Goal: Information Seeking & Learning: Learn about a topic

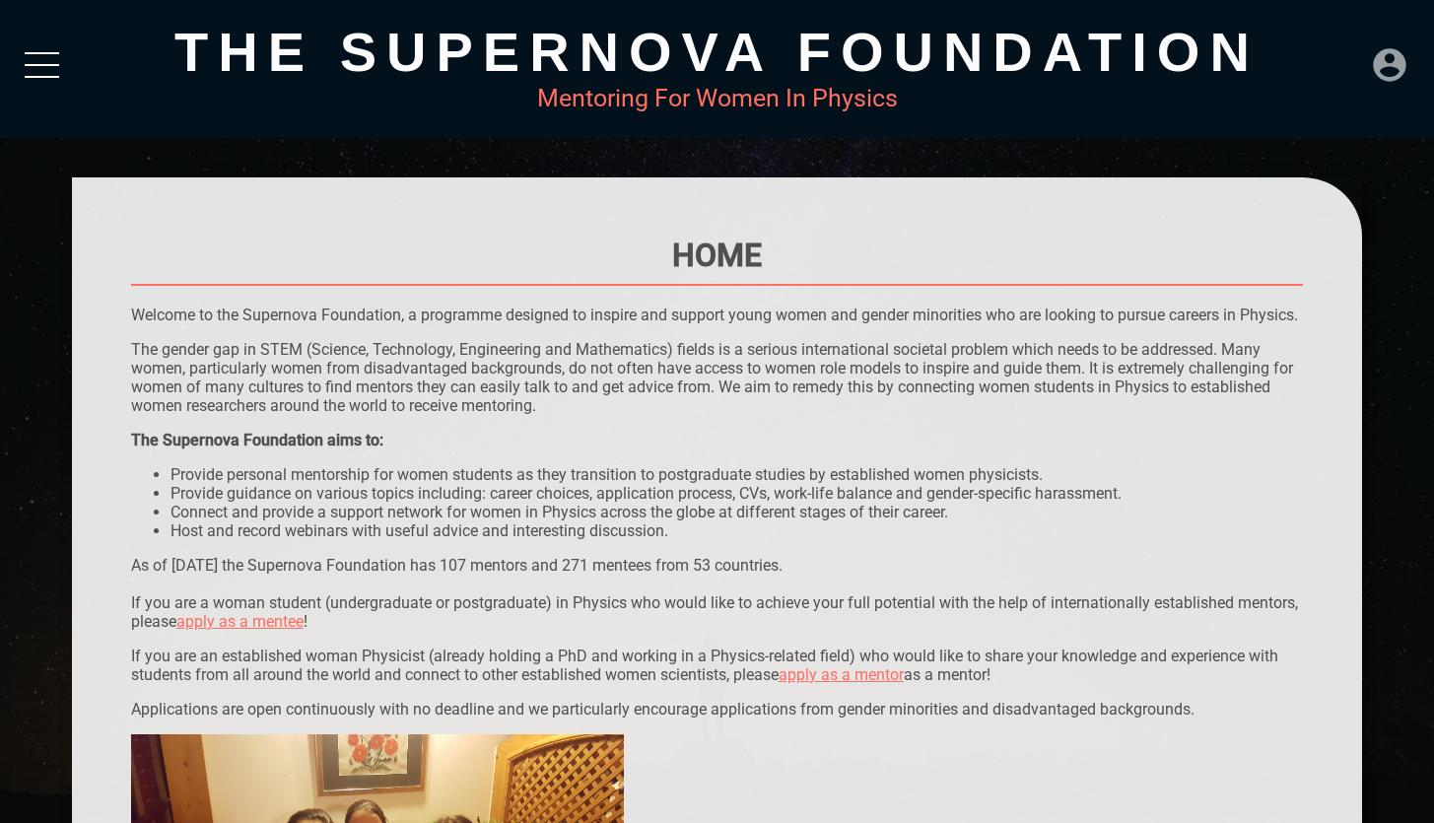
click at [1404, 69] on icon at bounding box center [1389, 64] width 39 height 39
click at [1350, 62] on div "LOGIN" at bounding box center [1324, 58] width 64 height 38
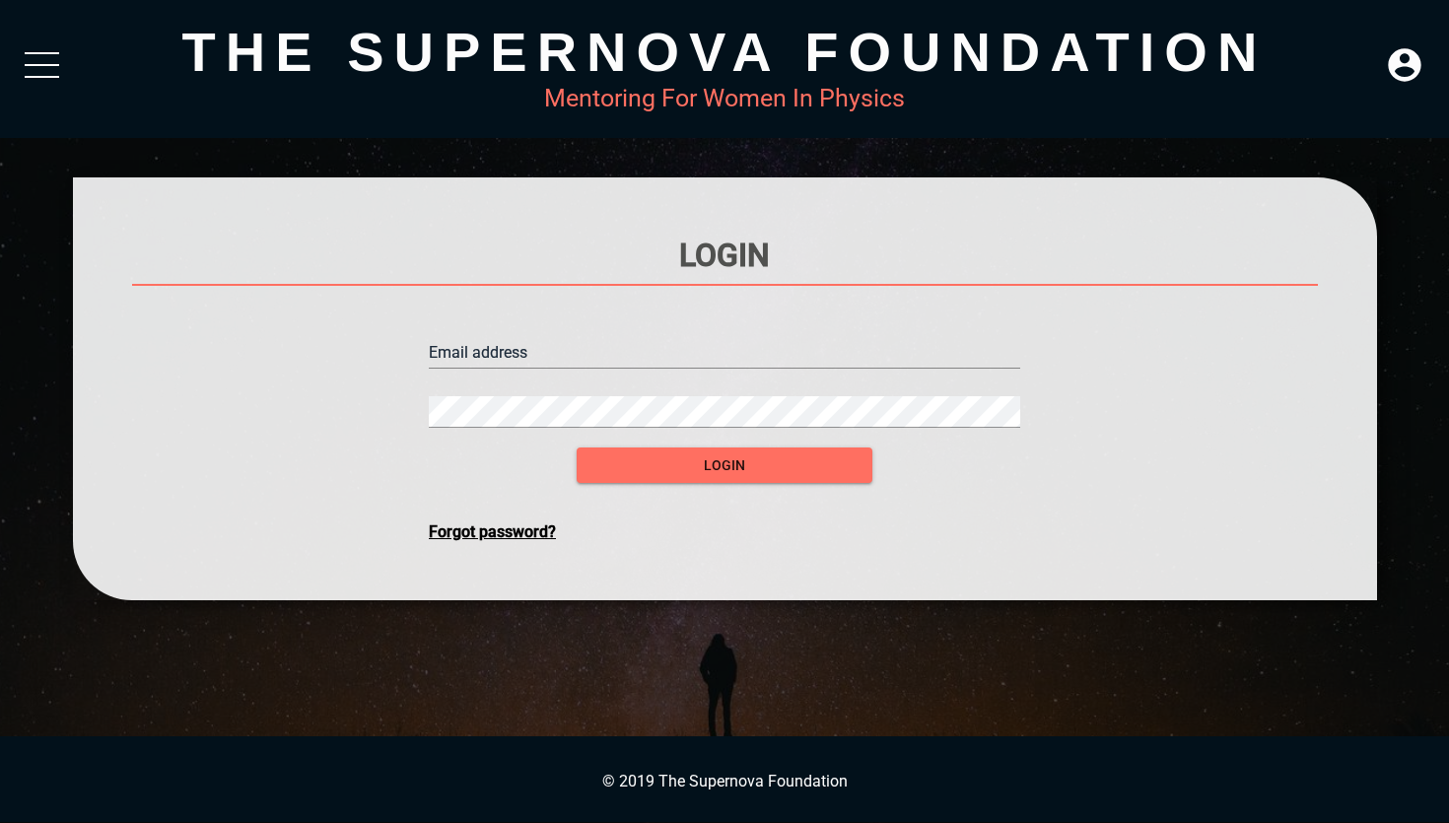
click at [639, 359] on input "text" at bounding box center [724, 353] width 591 height 32
type input "[EMAIL_ADDRESS][DOMAIN_NAME]"
click at [577, 448] on button "login" at bounding box center [725, 466] width 296 height 36
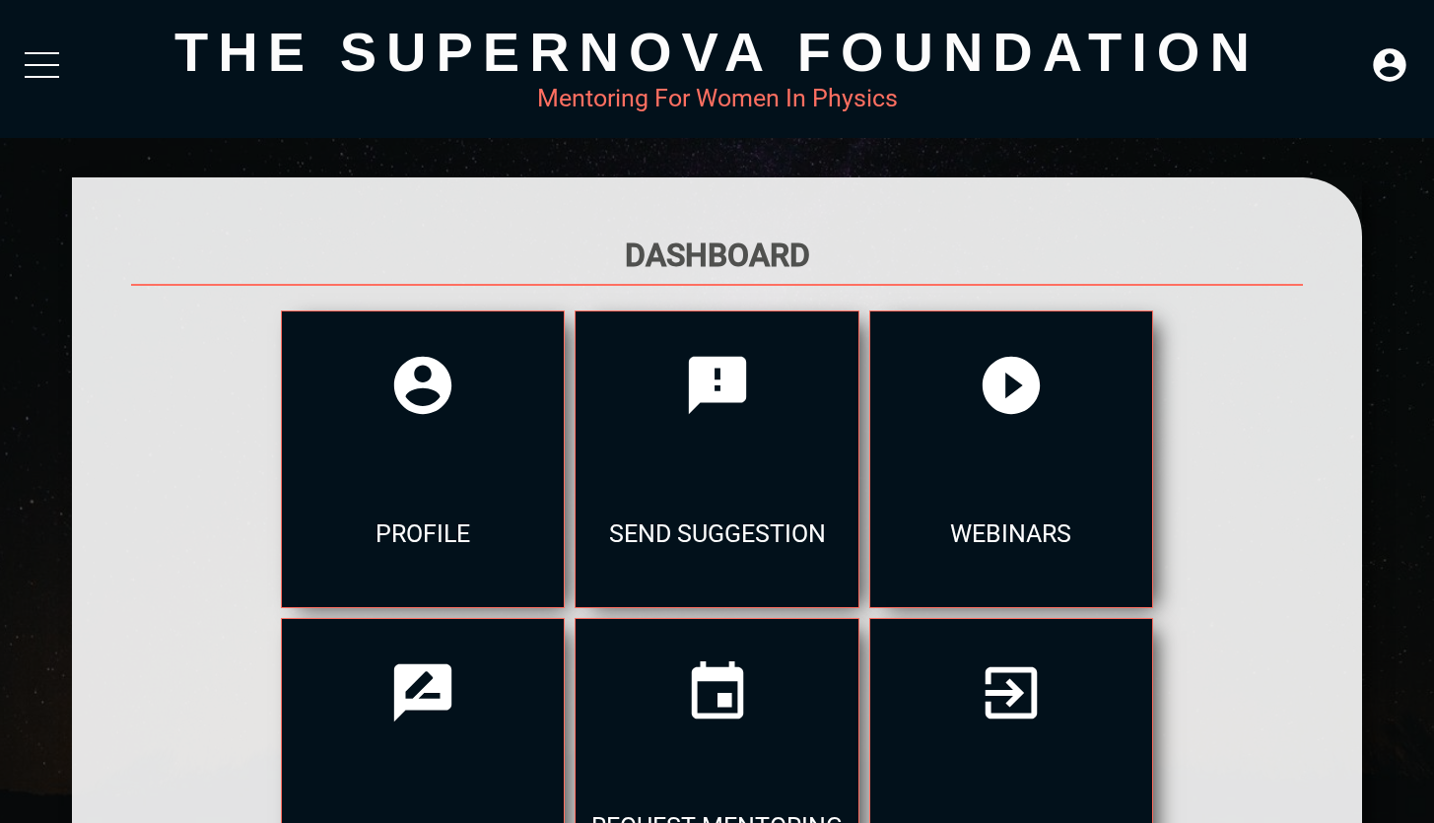
click at [736, 256] on h1 "Dashboard" at bounding box center [717, 255] width 1173 height 37
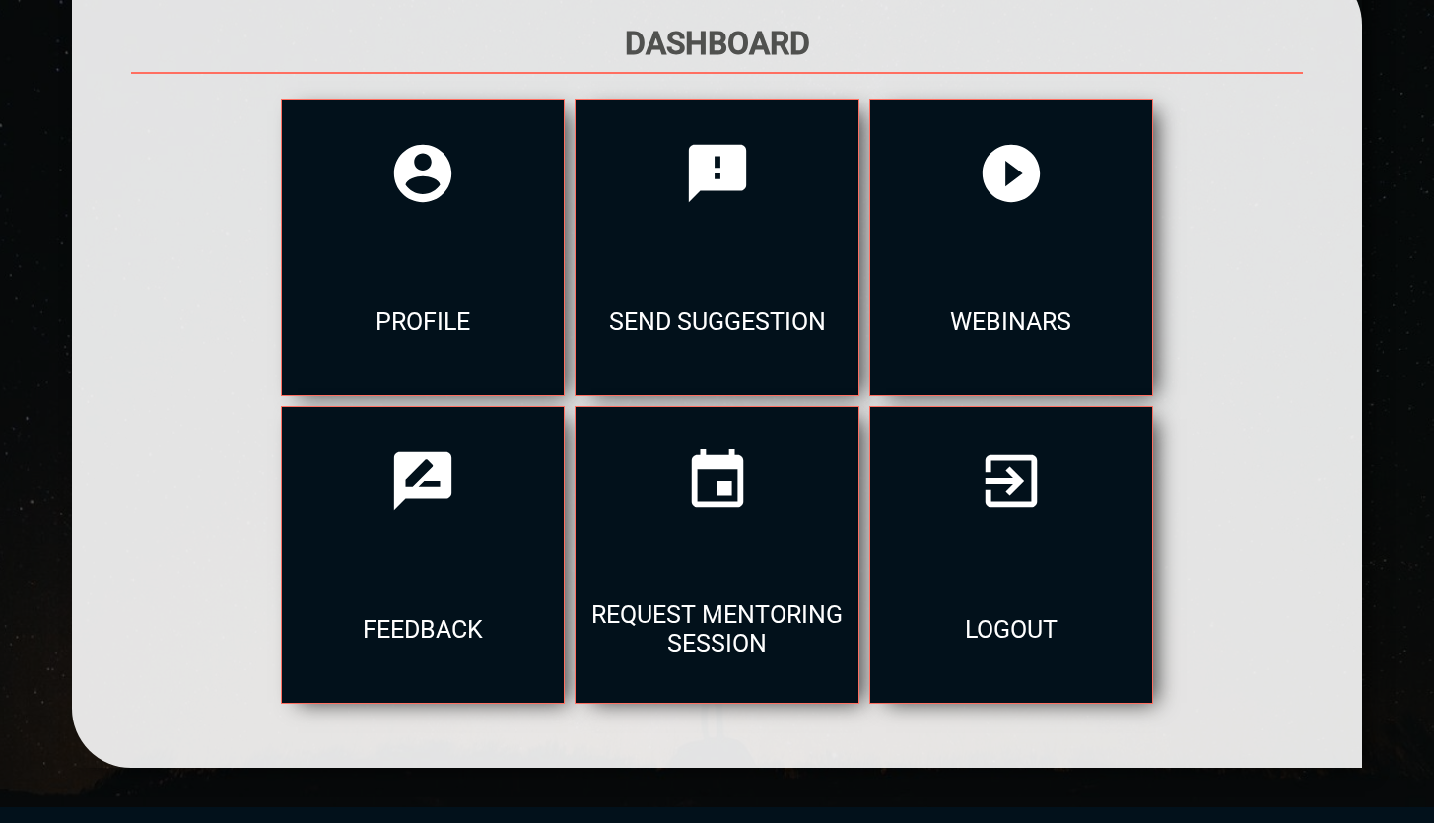
scroll to position [229, 0]
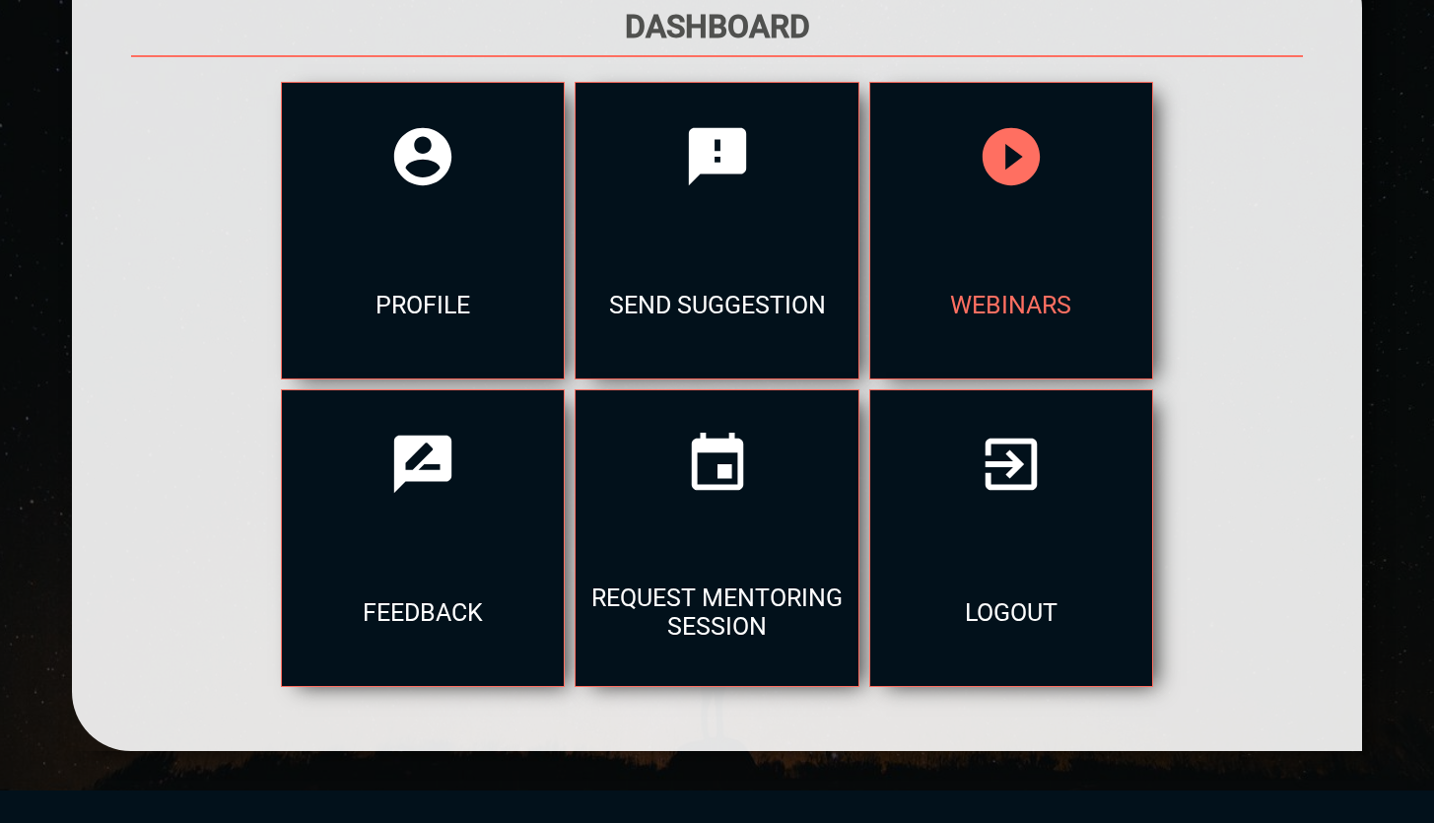
click at [907, 312] on div "webinars" at bounding box center [1011, 305] width 282 height 148
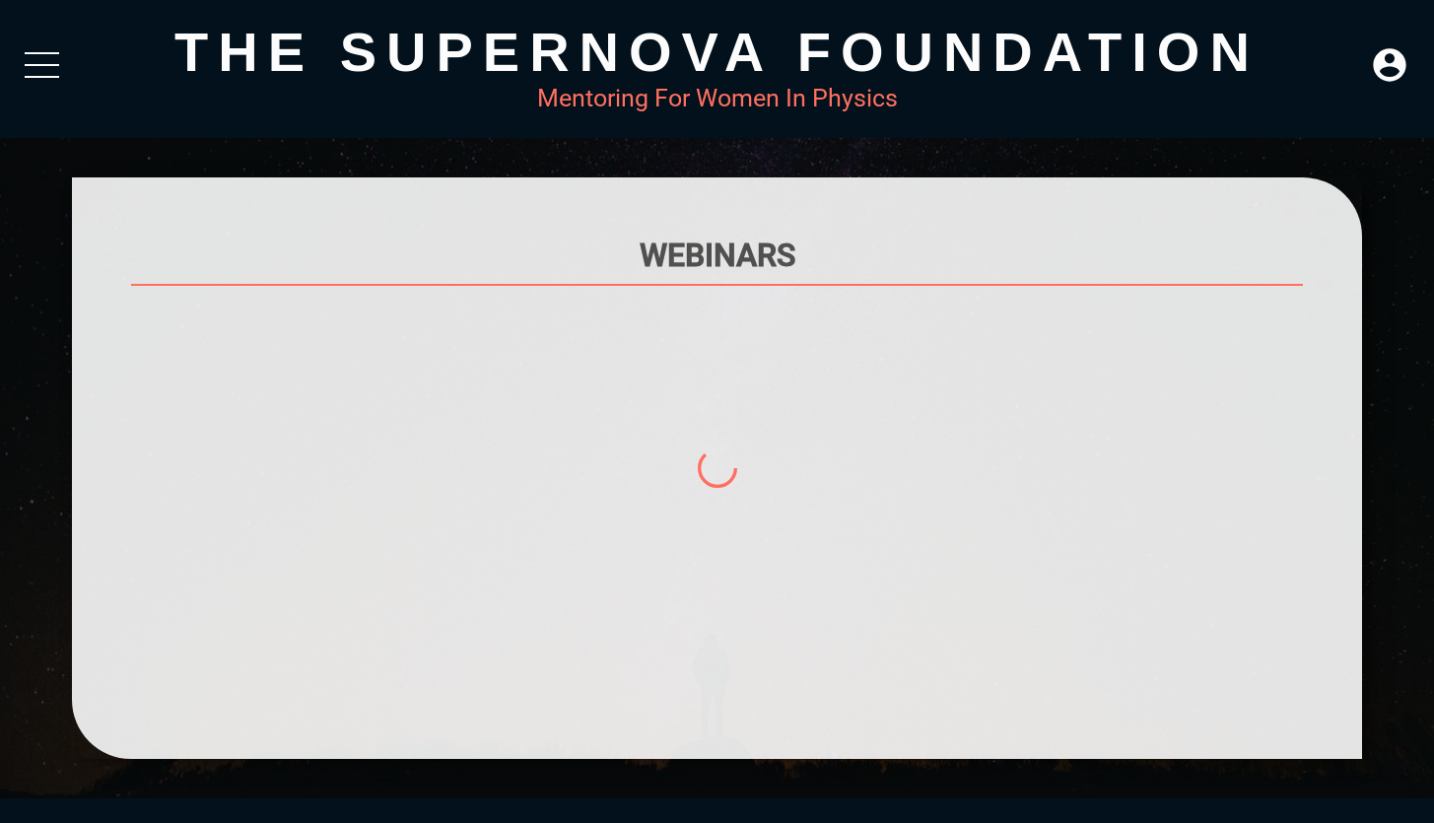
click at [37, 67] on div at bounding box center [42, 69] width 34 height 35
click at [26, 44] on div "The Supernova Foundation Mentoring For Women In Physics" at bounding box center [717, 69] width 1434 height 138
click at [43, 59] on div at bounding box center [42, 69] width 34 height 35
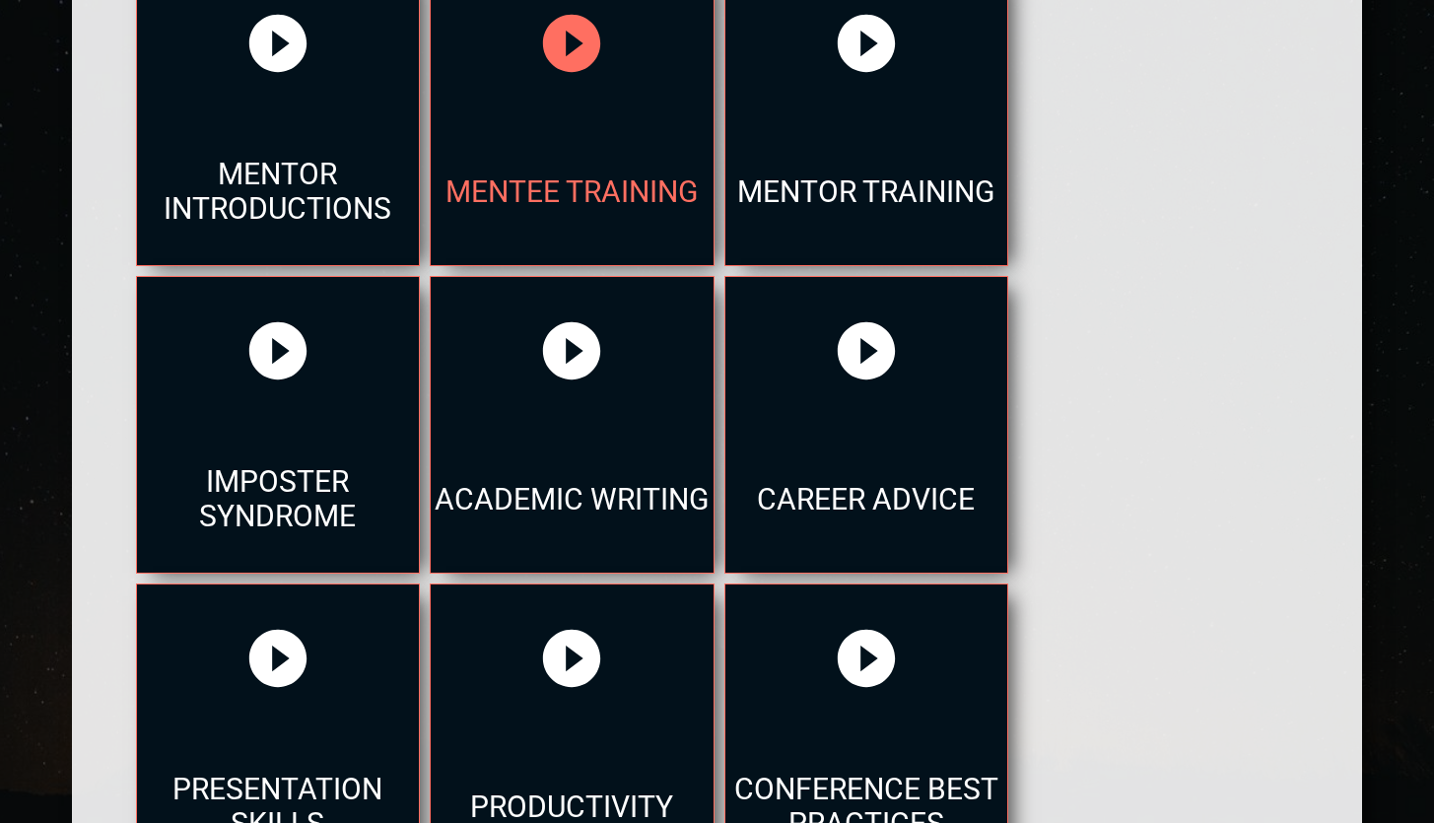
scroll to position [379, 0]
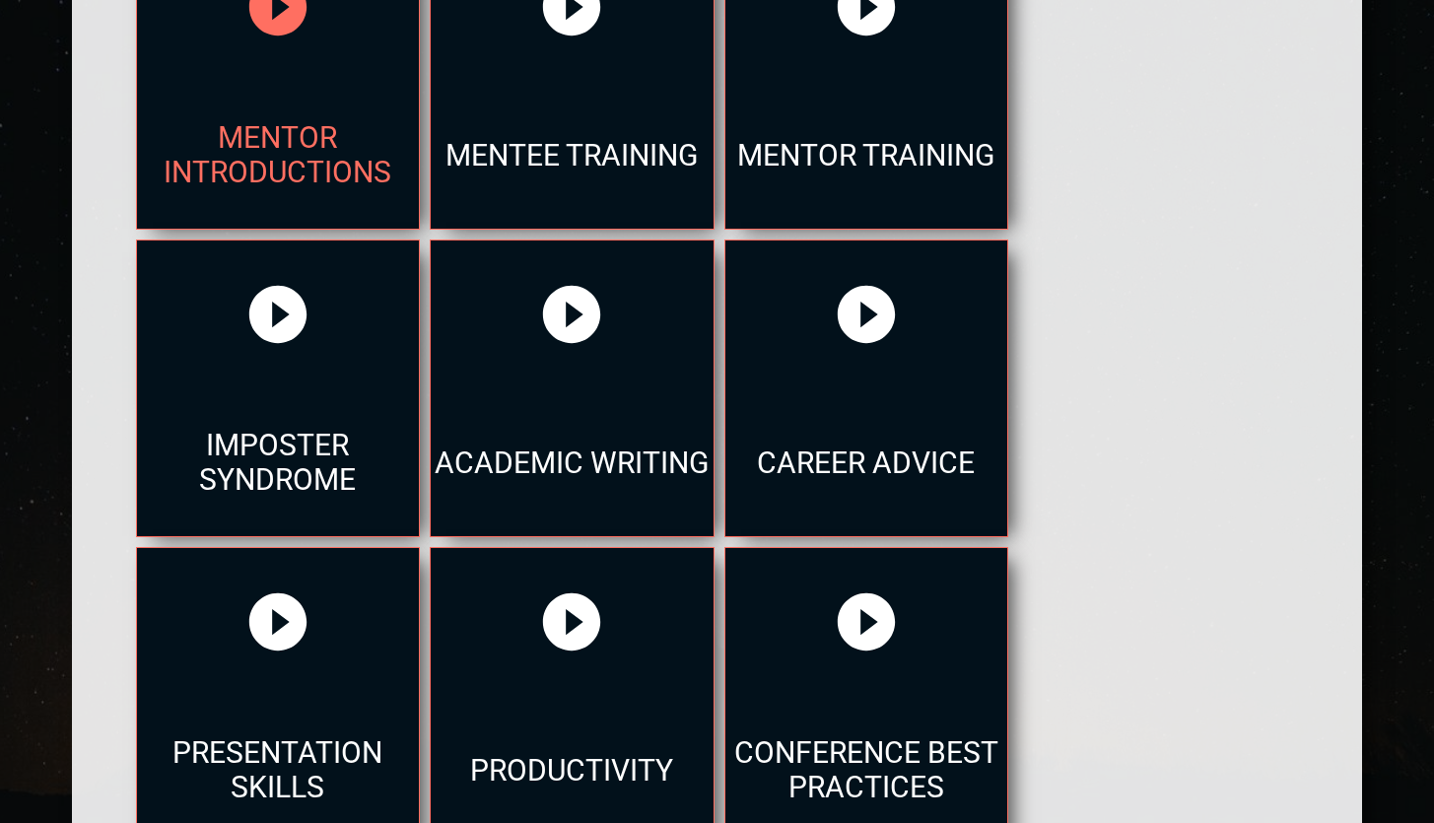
click at [275, 167] on div "Mentor Introductions" at bounding box center [278, 155] width 282 height 148
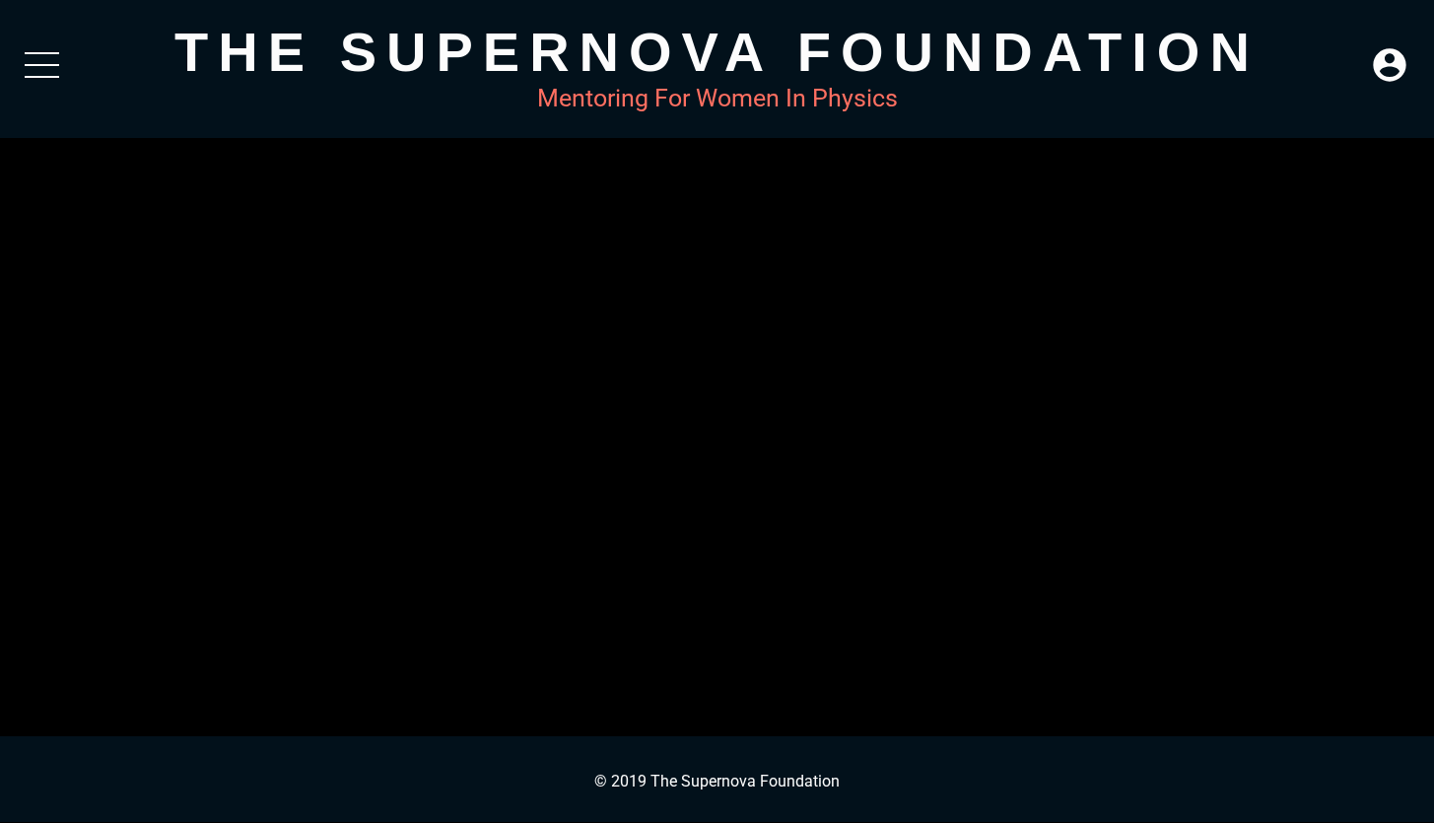
scroll to position [0, 0]
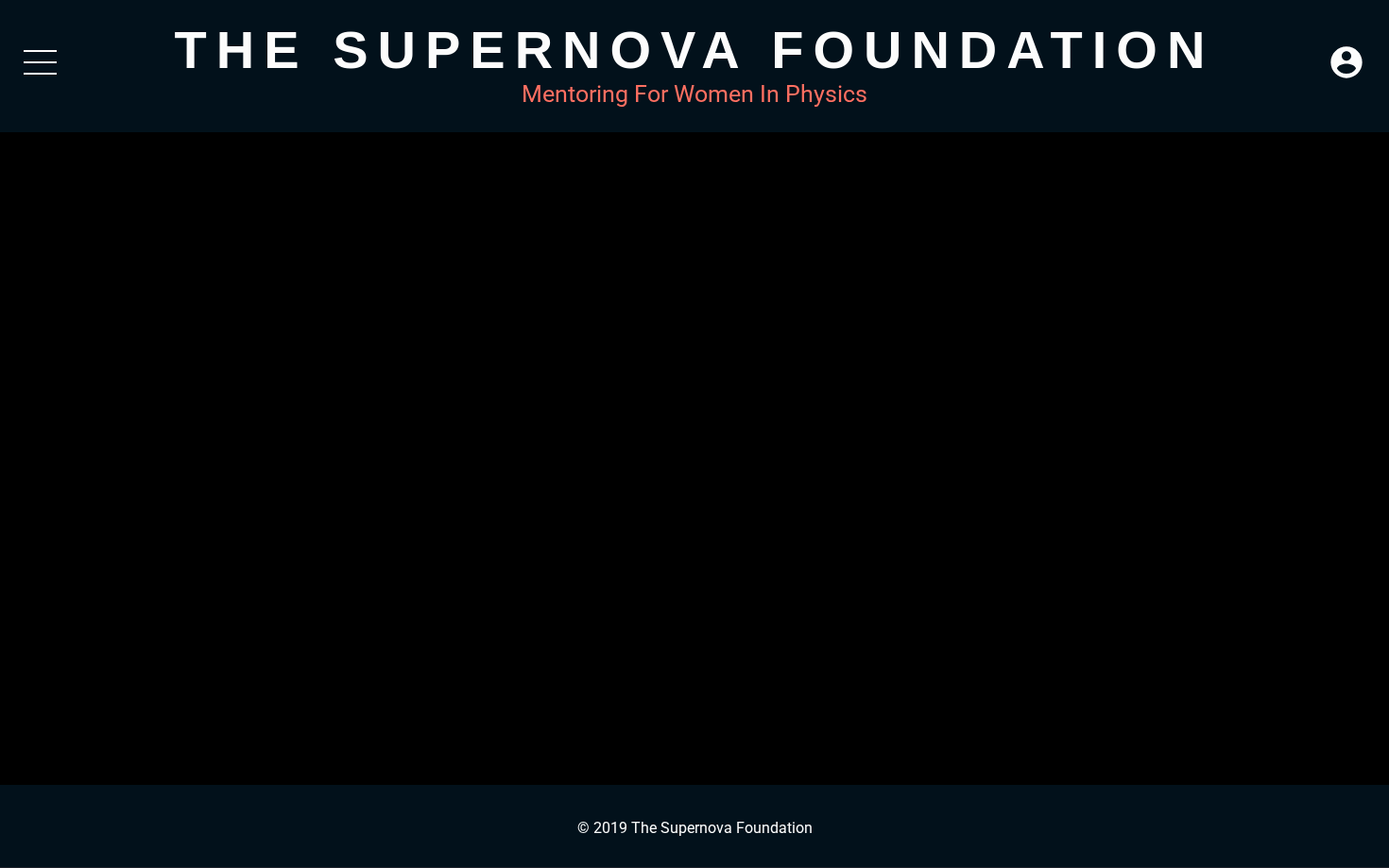
click at [430, 437] on video at bounding box center [694, 434] width 1389 height 868
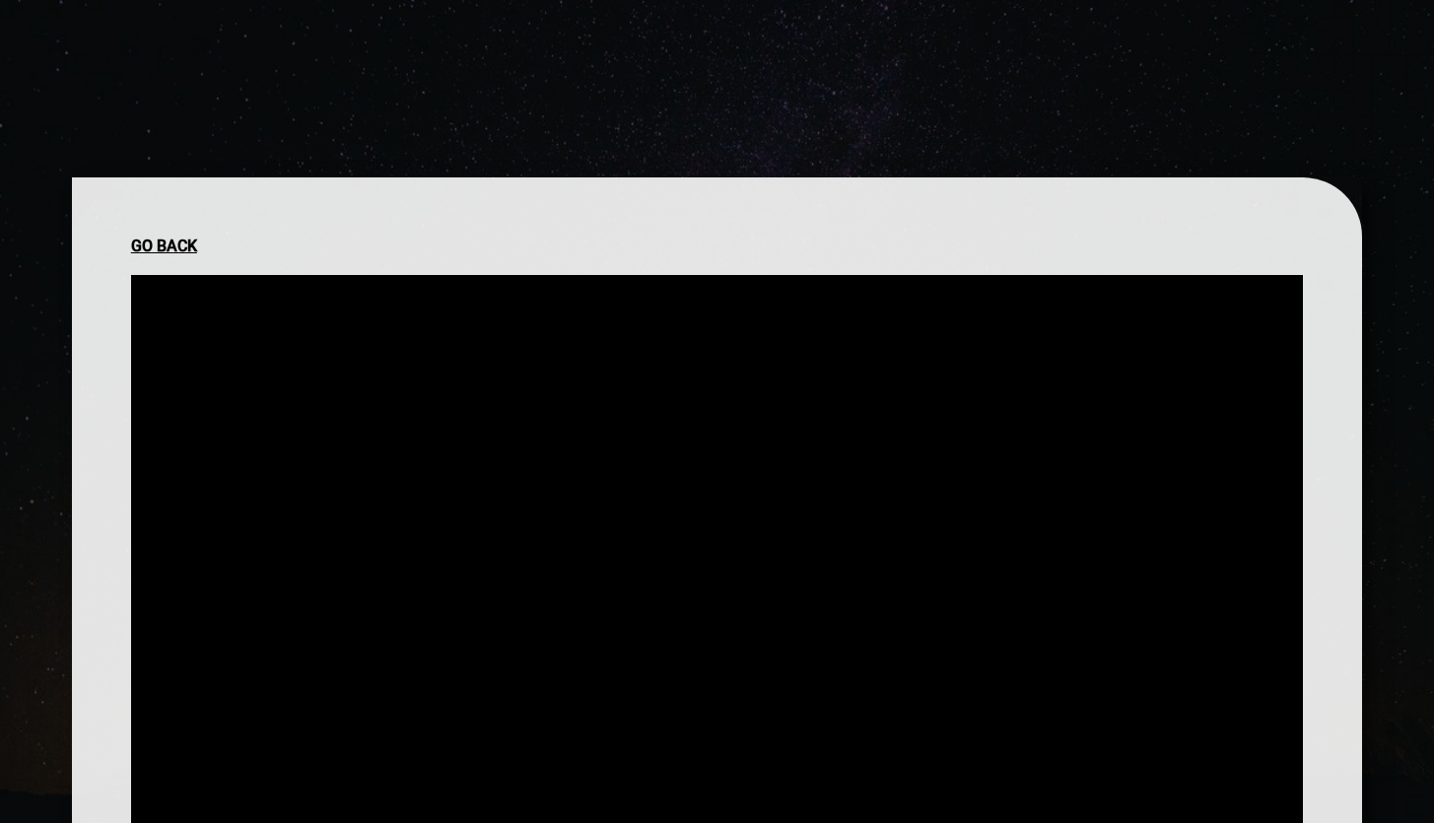
scroll to position [296, 0]
